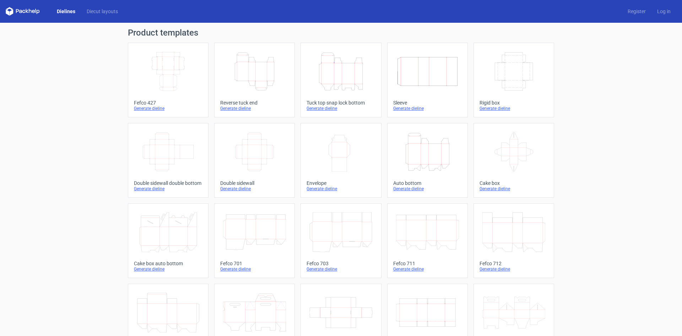
click at [173, 78] on icon "Width Depth Height" at bounding box center [168, 72] width 63 height 40
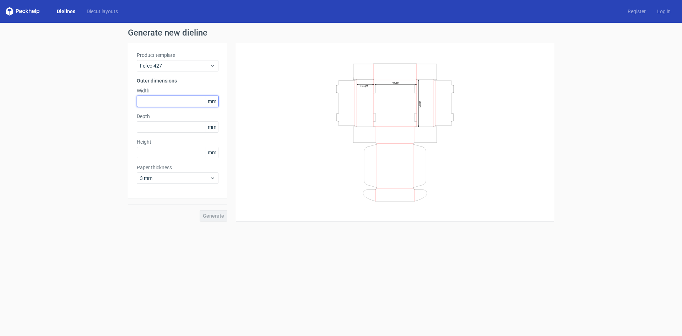
click at [168, 101] on input "text" at bounding box center [178, 101] width 82 height 11
drag, startPoint x: 142, startPoint y: 101, endPoint x: 158, endPoint y: 101, distance: 15.3
click at [158, 101] on input "260" at bounding box center [178, 101] width 82 height 11
drag, startPoint x: 143, startPoint y: 97, endPoint x: 171, endPoint y: 100, distance: 28.2
click at [171, 100] on input "255" at bounding box center [178, 101] width 82 height 11
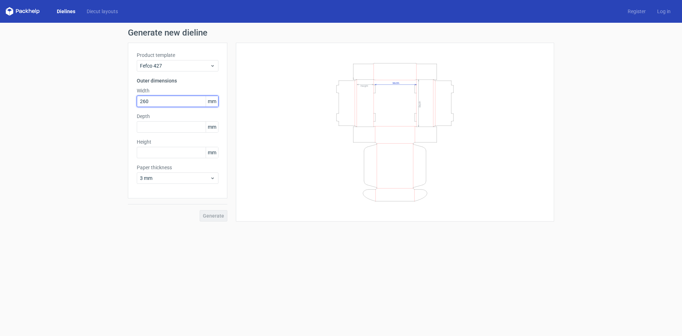
drag, startPoint x: 136, startPoint y: 100, endPoint x: 122, endPoint y: 98, distance: 14.6
click at [122, 98] on div "Generate new dieline Product template Fefco 427 Outer dimensions Width 260 mm D…" at bounding box center [341, 125] width 682 height 204
click at [146, 127] on input "text" at bounding box center [178, 126] width 82 height 11
drag, startPoint x: 147, startPoint y: 100, endPoint x: 121, endPoint y: 94, distance: 26.5
click at [121, 94] on div "Generate new dieline Product template Fefco 427 Outer dimensions Width 155 mm D…" at bounding box center [341, 125] width 682 height 204
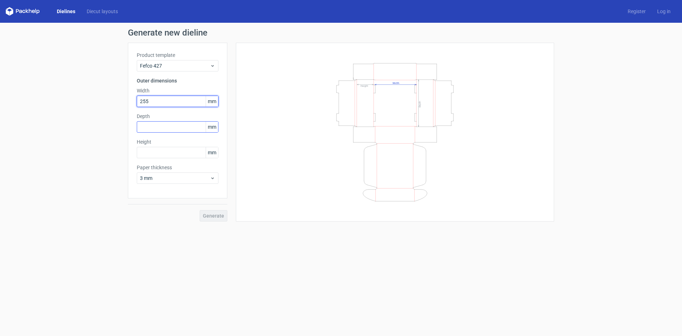
type input "255"
click at [157, 126] on input "text" at bounding box center [178, 126] width 82 height 11
type input "220"
click at [164, 153] on input "text" at bounding box center [178, 152] width 82 height 11
click at [151, 101] on input "255" at bounding box center [178, 101] width 82 height 11
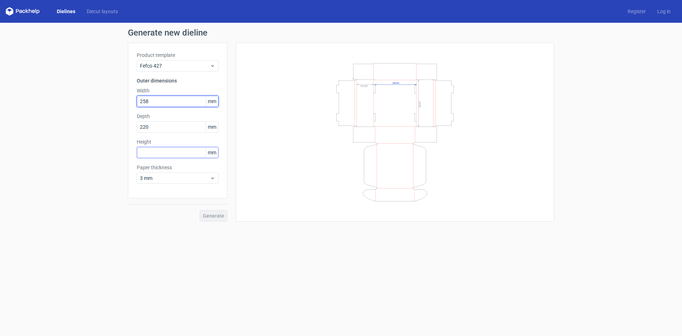
type input "258"
click at [152, 152] on input "text" at bounding box center [178, 152] width 82 height 11
type input "2"
type input "77"
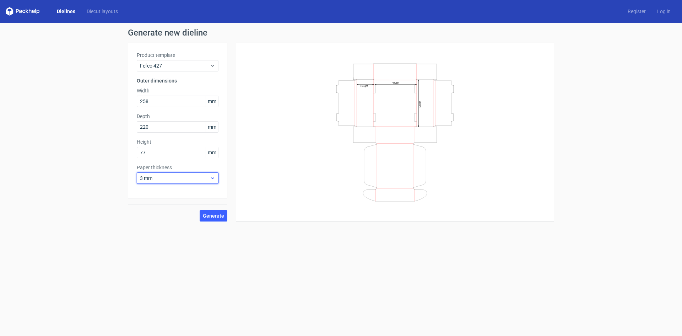
click at [156, 178] on span "3 mm" at bounding box center [175, 177] width 70 height 7
click at [148, 251] on div "4 mm" at bounding box center [178, 250] width 76 height 11
drag, startPoint x: 153, startPoint y: 126, endPoint x: 116, endPoint y: 124, distance: 36.7
click at [116, 124] on div "Generate new dieline Product template Fefco 427 Outer dimensions Width 258 mm D…" at bounding box center [341, 125] width 682 height 204
type input "210"
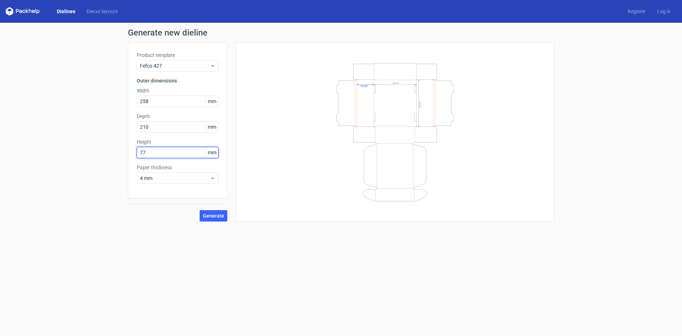
click at [164, 152] on input "77" at bounding box center [178, 152] width 82 height 11
click at [213, 217] on span "Generate" at bounding box center [213, 215] width 21 height 5
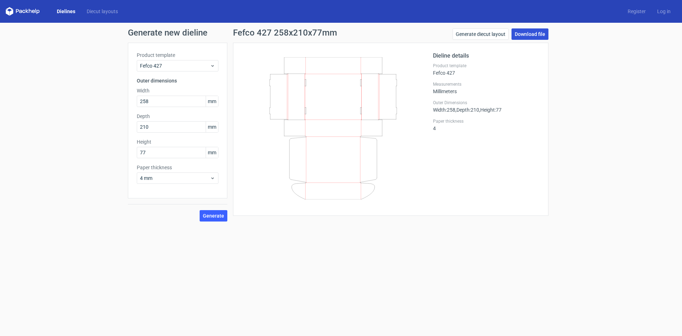
click at [531, 32] on link "Download file" at bounding box center [529, 33] width 37 height 11
